Goal: Entertainment & Leisure: Consume media (video, audio)

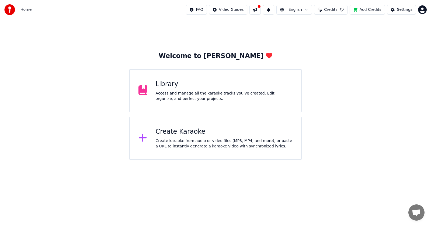
click at [198, 95] on div "Access and manage all the karaoke tracks you’ve created. Edit, organize, and pe…" at bounding box center [224, 96] width 137 height 11
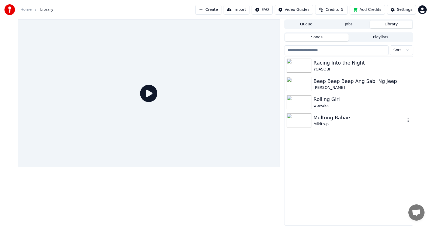
click at [352, 118] on div "Multong Babae" at bounding box center [360, 118] width 92 height 8
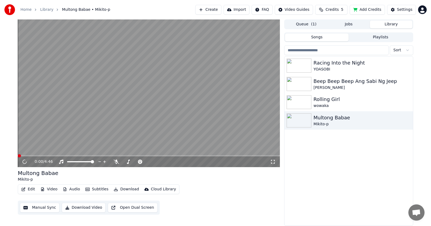
click at [64, 191] on icon "button" at bounding box center [65, 189] width 3 height 4
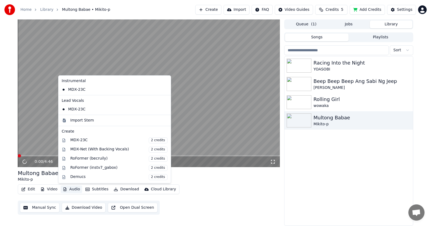
click at [66, 191] on button "Audio" at bounding box center [72, 189] width 22 height 8
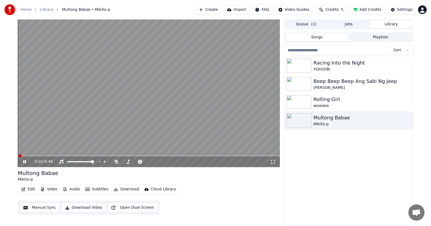
click at [23, 162] on icon at bounding box center [28, 161] width 13 height 4
click at [138, 209] on button "Open Dual Screen" at bounding box center [133, 207] width 50 height 10
click at [24, 162] on icon at bounding box center [24, 161] width 3 height 3
